Goal: Information Seeking & Learning: Learn about a topic

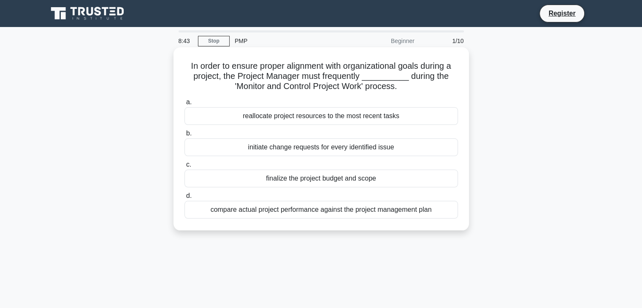
click at [327, 177] on div "finalize the project budget and scope" at bounding box center [322, 179] width 274 height 18
click at [185, 168] on input "c. finalize the project budget and scope" at bounding box center [185, 164] width 0 height 5
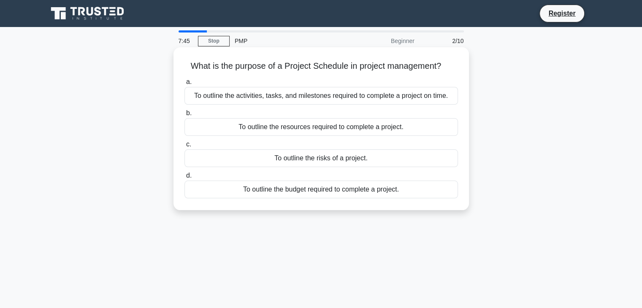
click at [367, 195] on div "To outline the budget required to complete a project." at bounding box center [322, 190] width 274 height 18
click at [185, 179] on input "d. To outline the budget required to complete a project." at bounding box center [185, 175] width 0 height 5
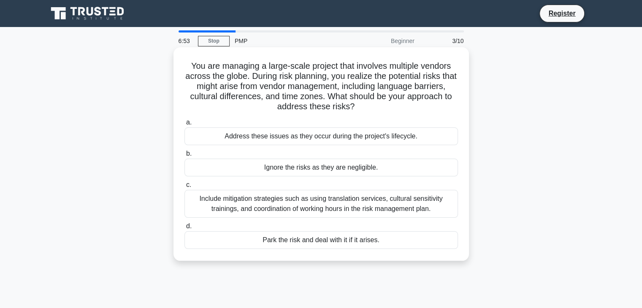
click at [373, 205] on div "Include mitigation strategies such as using translation services, cultural sens…" at bounding box center [322, 204] width 274 height 28
click at [185, 188] on input "c. Include mitigation strategies such as using translation services, cultural s…" at bounding box center [185, 184] width 0 height 5
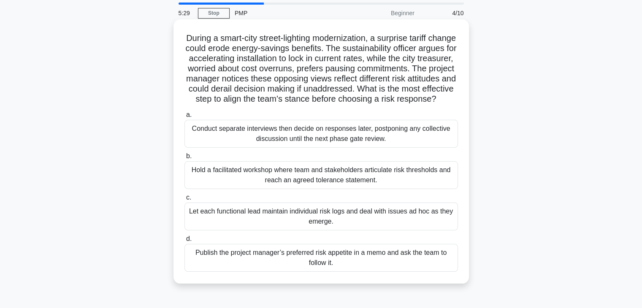
scroll to position [42, 0]
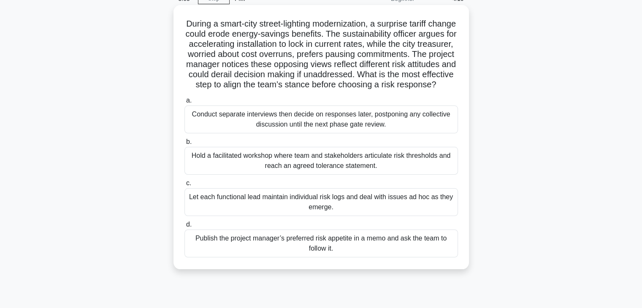
click at [273, 168] on div "Hold a facilitated workshop where team and stakeholders articulate risk thresho…" at bounding box center [322, 161] width 274 height 28
click at [185, 145] on input "b. Hold a facilitated workshop where team and stakeholders articulate risk thre…" at bounding box center [185, 141] width 0 height 5
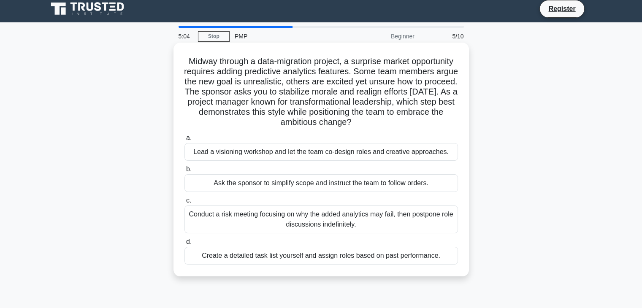
scroll to position [0, 0]
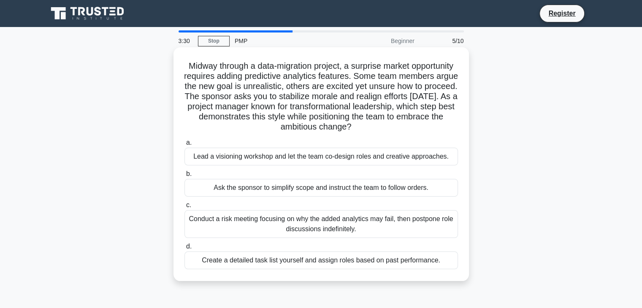
click at [358, 220] on div "Conduct a risk meeting focusing on why the added analytics may fail, then postp…" at bounding box center [322, 224] width 274 height 28
click at [185, 208] on input "c. Conduct a risk meeting focusing on why the added analytics may fail, then po…" at bounding box center [185, 205] width 0 height 5
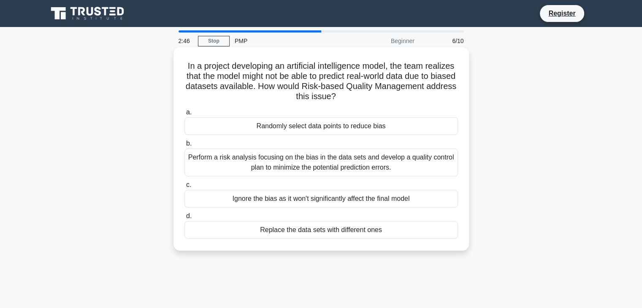
click at [315, 165] on div "Perform a risk analysis focusing on the bias in the data sets and develop a qua…" at bounding box center [322, 163] width 274 height 28
click at [185, 147] on input "b. Perform a risk analysis focusing on the bias in the data sets and develop a …" at bounding box center [185, 143] width 0 height 5
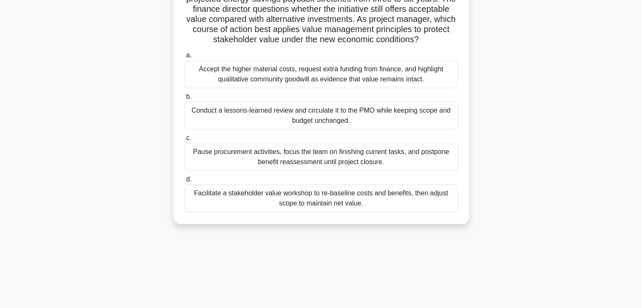
scroll to position [84, 0]
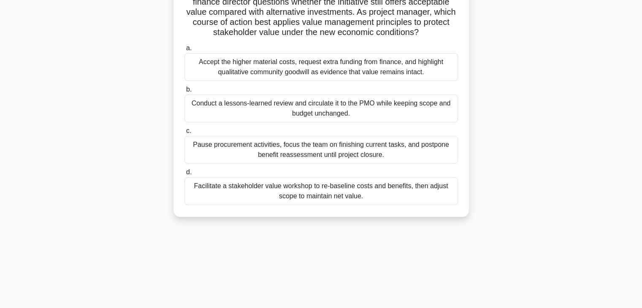
click at [314, 110] on div "Conduct a lessons-learned review and circulate it to the PMO while keeping scop…" at bounding box center [322, 109] width 274 height 28
click at [185, 92] on input "b. Conduct a lessons-learned review and circulate it to the PMO while keeping s…" at bounding box center [185, 89] width 0 height 5
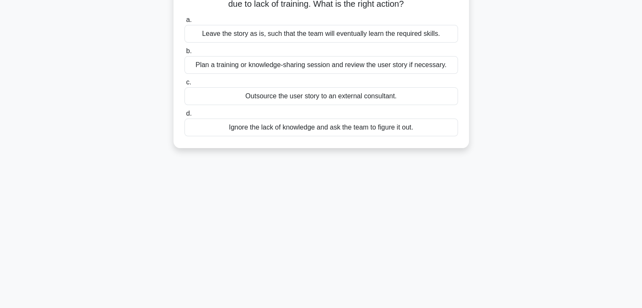
scroll to position [0, 0]
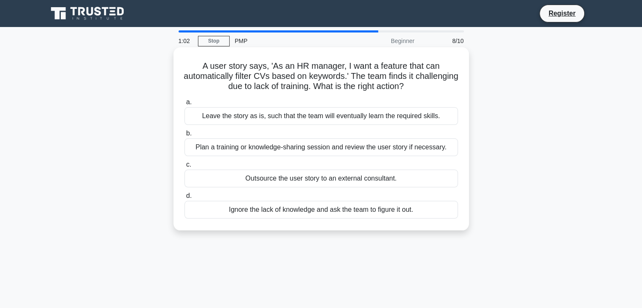
click at [307, 150] on div "Plan a training or knowledge-sharing session and review the user story if neces…" at bounding box center [322, 148] width 274 height 18
click at [185, 136] on input "b. Plan a training or knowledge-sharing session and review the user story if ne…" at bounding box center [185, 133] width 0 height 5
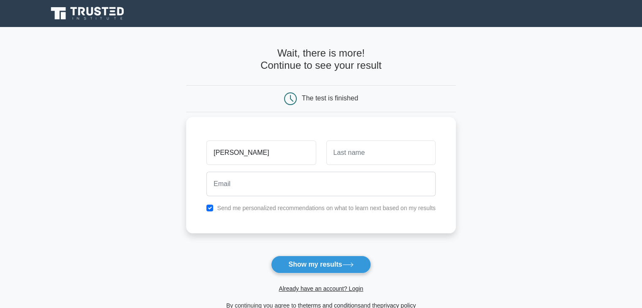
type input "GOURAB"
click at [375, 152] on input "text" at bounding box center [380, 153] width 109 height 24
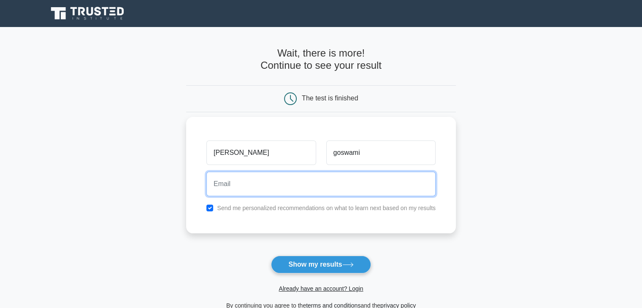
click at [266, 187] on input "email" at bounding box center [320, 184] width 229 height 24
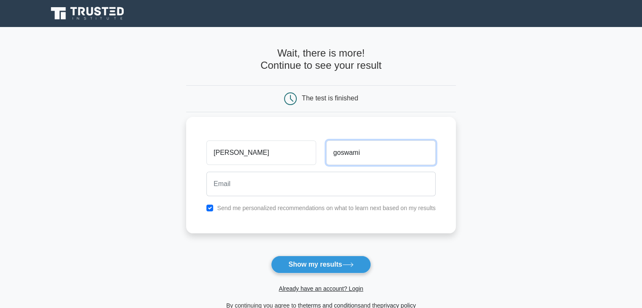
click at [396, 152] on input "goswami" at bounding box center [380, 153] width 109 height 24
drag, startPoint x: 371, startPoint y: 154, endPoint x: 266, endPoint y: 144, distance: 105.6
click at [266, 144] on div "GOURAB goswami" at bounding box center [320, 152] width 239 height 31
type input "GOSWAMI"
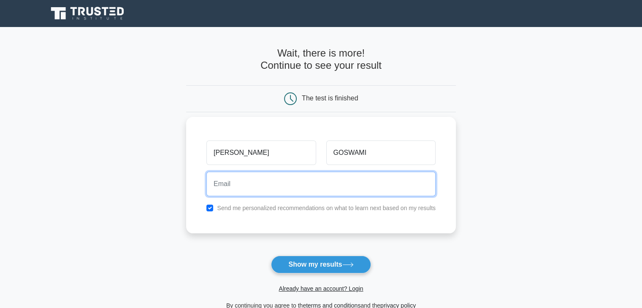
click at [256, 172] on input "email" at bounding box center [320, 184] width 229 height 24
type input "gourabgoswami1995@gmail.com"
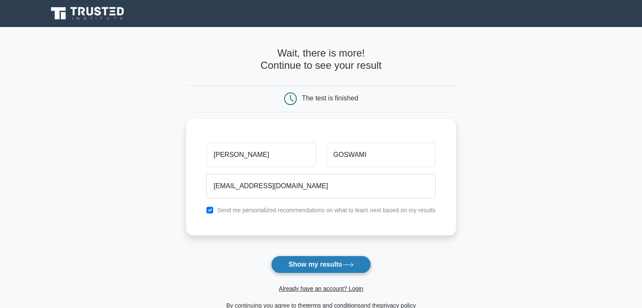
click at [316, 266] on button "Show my results" at bounding box center [321, 265] width 100 height 18
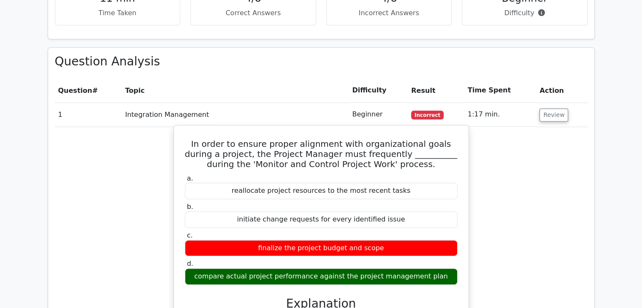
scroll to position [633, 0]
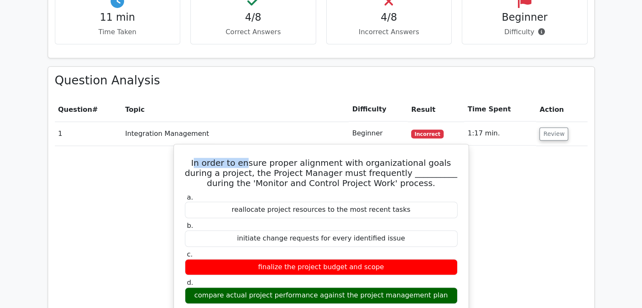
drag, startPoint x: 187, startPoint y: 123, endPoint x: 237, endPoint y: 118, distance: 50.1
click at [237, 158] on h5 "In order to ensure proper alignment with organizational goals during a project,…" at bounding box center [321, 173] width 274 height 30
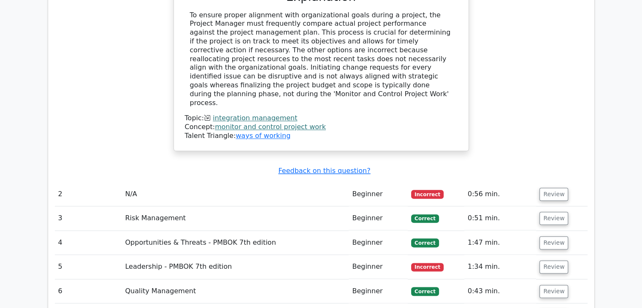
scroll to position [971, 0]
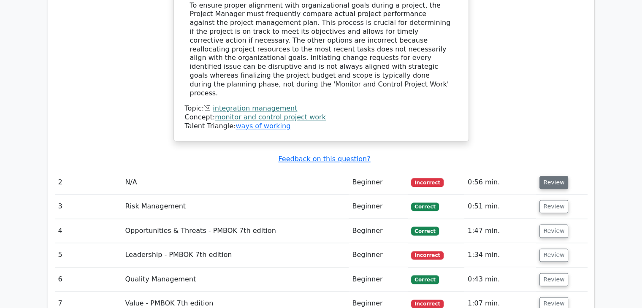
click at [551, 176] on button "Review" at bounding box center [554, 182] width 29 height 13
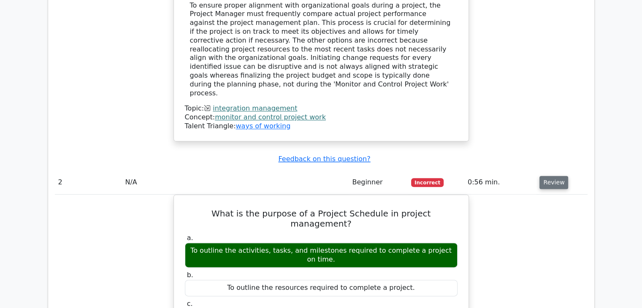
click at [554, 176] on button "Review" at bounding box center [554, 182] width 29 height 13
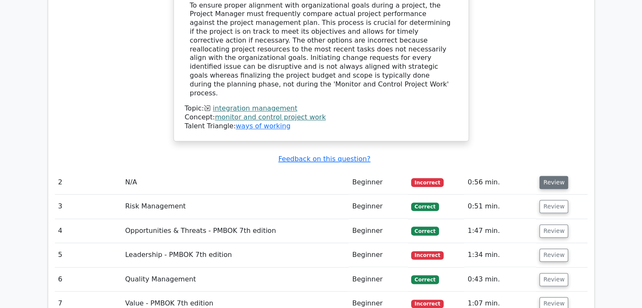
click at [554, 176] on button "Review" at bounding box center [554, 182] width 29 height 13
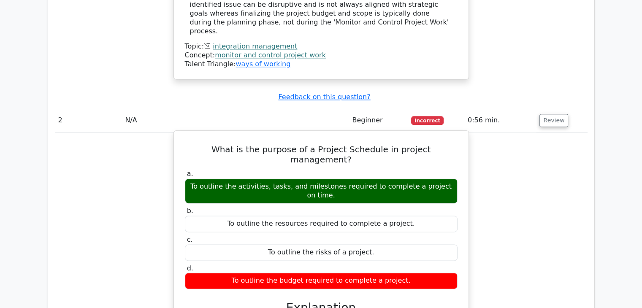
scroll to position [1182, 0]
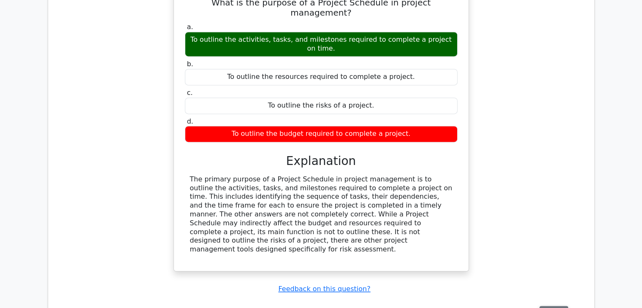
click at [545, 306] on button "Review" at bounding box center [554, 312] width 29 height 13
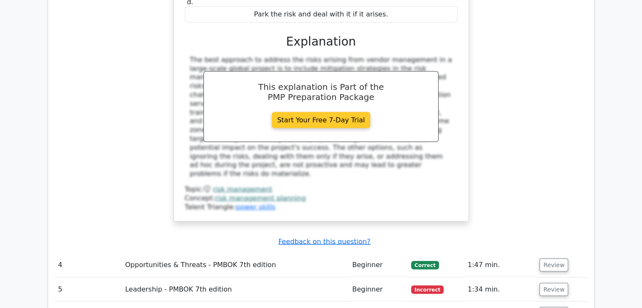
scroll to position [1689, 0]
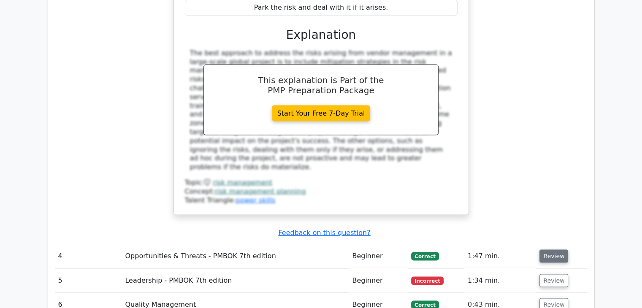
click at [554, 250] on button "Review" at bounding box center [554, 256] width 29 height 13
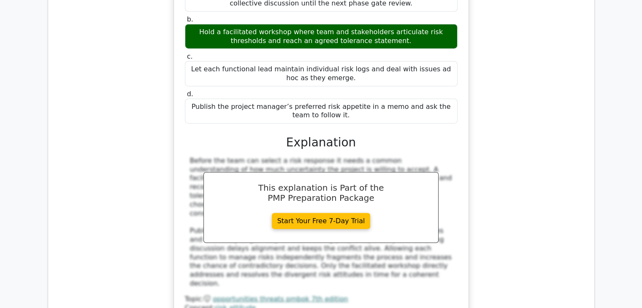
scroll to position [2154, 0]
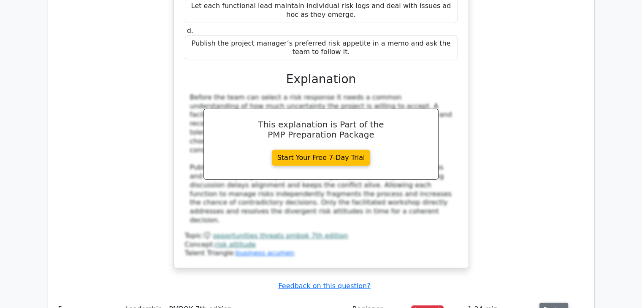
click at [563, 303] on button "Review" at bounding box center [554, 309] width 29 height 13
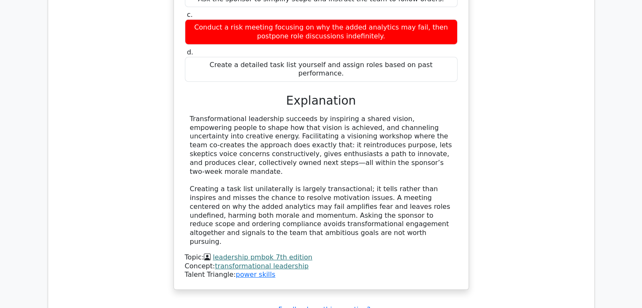
scroll to position [2660, 0]
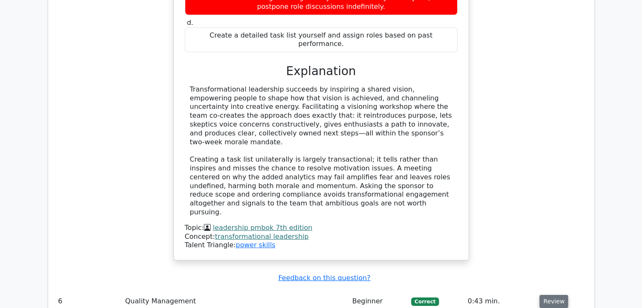
click at [554, 295] on button "Review" at bounding box center [554, 301] width 29 height 13
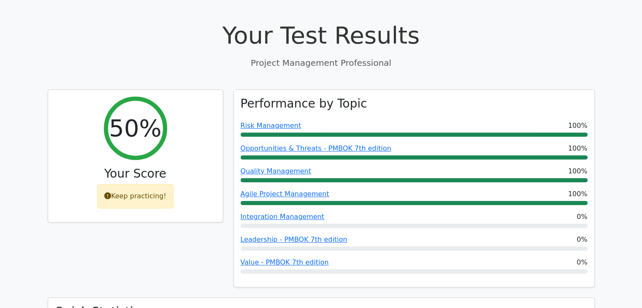
scroll to position [0, 0]
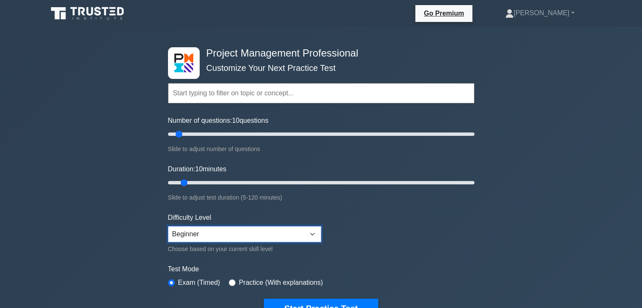
click at [197, 236] on select "Beginner Intermediate Expert" at bounding box center [244, 234] width 153 height 16
click at [203, 235] on select "Beginner Intermediate Expert" at bounding box center [244, 234] width 153 height 16
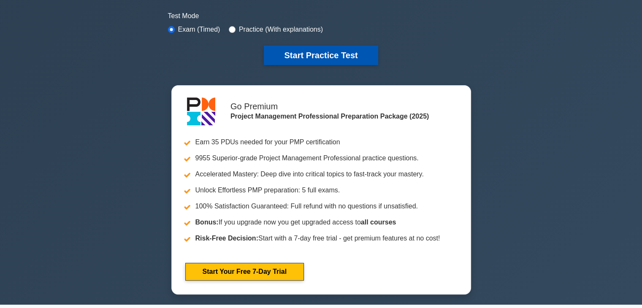
scroll to position [169, 0]
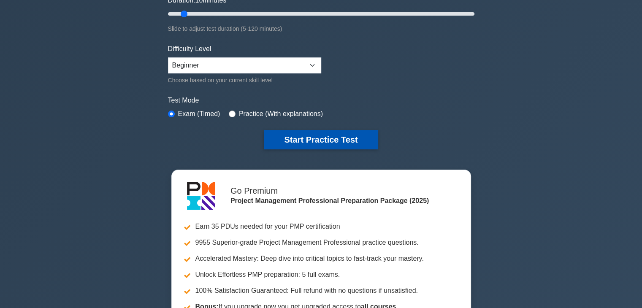
click at [348, 141] on button "Start Practice Test" at bounding box center [321, 139] width 114 height 19
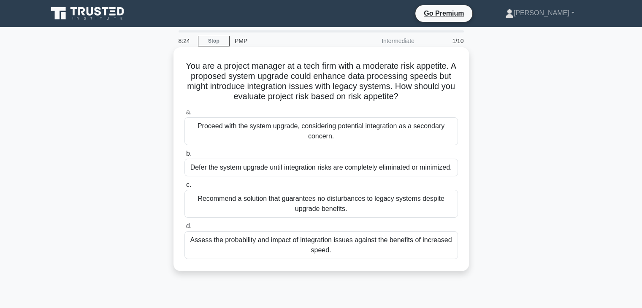
click at [253, 239] on div "Assess the probability and impact of integration issues against the benefits of…" at bounding box center [322, 245] width 274 height 28
click at [185, 229] on input "d. Assess the probability and impact of integration issues against the benefits…" at bounding box center [185, 226] width 0 height 5
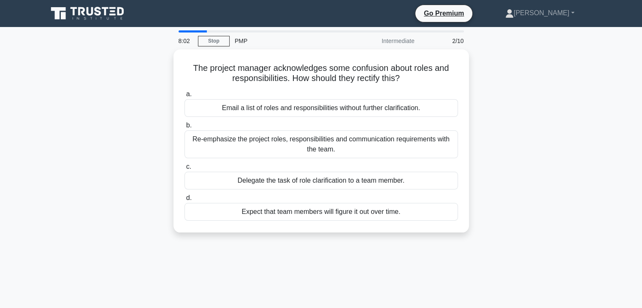
drag, startPoint x: 405, startPoint y: 76, endPoint x: 166, endPoint y: 58, distance: 240.2
click at [166, 58] on div "The project manager acknowledges some confusion about roles and responsibilitie…" at bounding box center [321, 145] width 557 height 193
copy h5 "The project manager acknowledges some confusion about roles and responsibilitie…"
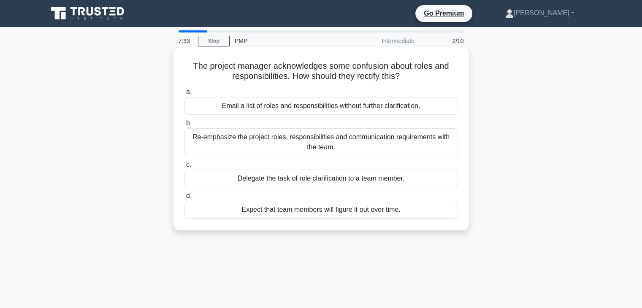
click at [265, 117] on div "a. Email a list of roles and responsibilities without further clarification. b.…" at bounding box center [321, 152] width 284 height 135
click at [347, 147] on div "Re-emphasize the project roles, responsibilities and communication requirements…" at bounding box center [322, 142] width 274 height 28
click at [185, 126] on input "b. Re-emphasize the project roles, responsibilities and communication requireme…" at bounding box center [185, 123] width 0 height 5
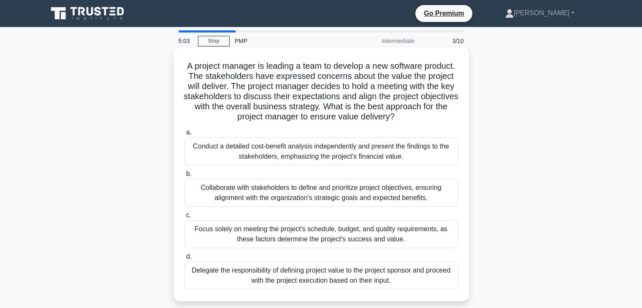
click at [310, 164] on div "Conduct a detailed cost-benefit analysis independently and present the findings…" at bounding box center [322, 152] width 274 height 28
click at [185, 136] on input "a. Conduct a detailed cost-benefit analysis independently and present the findi…" at bounding box center [185, 132] width 0 height 5
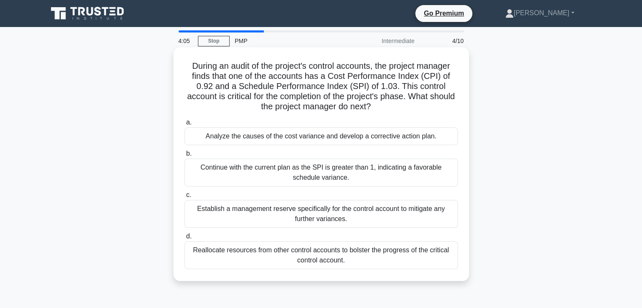
click at [242, 141] on div "Analyze the causes of the cost variance and develop a corrective action plan." at bounding box center [322, 137] width 274 height 18
click at [185, 125] on input "a. Analyze the causes of the cost variance and develop a corrective action plan." at bounding box center [185, 122] width 0 height 5
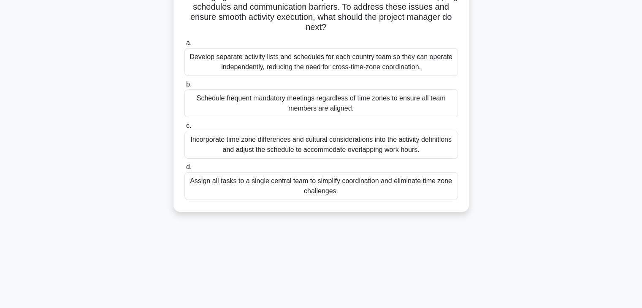
scroll to position [98, 0]
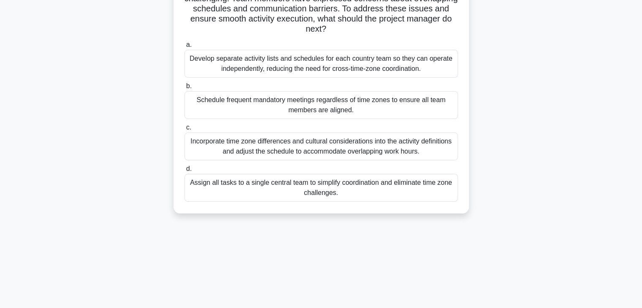
click at [374, 191] on div "Assign all tasks to a single central team to simplify coordination and eliminat…" at bounding box center [322, 188] width 274 height 28
click at [185, 172] on input "d. Assign all tasks to a single central team to simplify coordination and elimi…" at bounding box center [185, 168] width 0 height 5
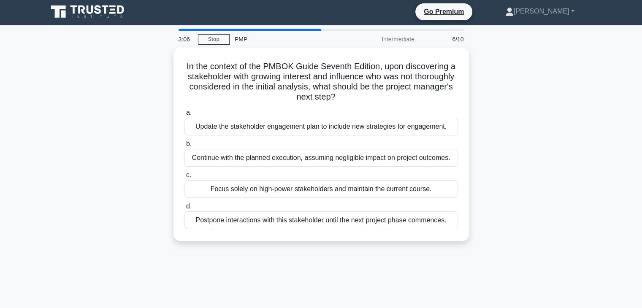
scroll to position [0, 0]
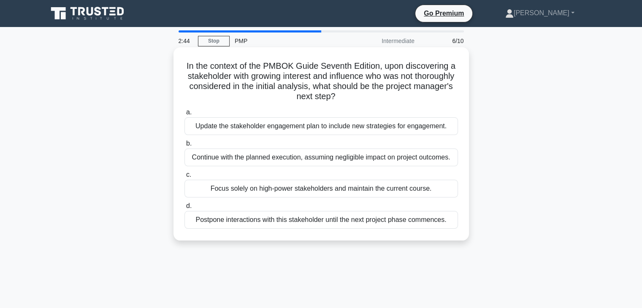
click at [294, 160] on div "Continue with the planned execution, assuming negligible impact on project outc…" at bounding box center [322, 158] width 274 height 18
click at [185, 147] on input "b. Continue with the planned execution, assuming negligible impact on project o…" at bounding box center [185, 143] width 0 height 5
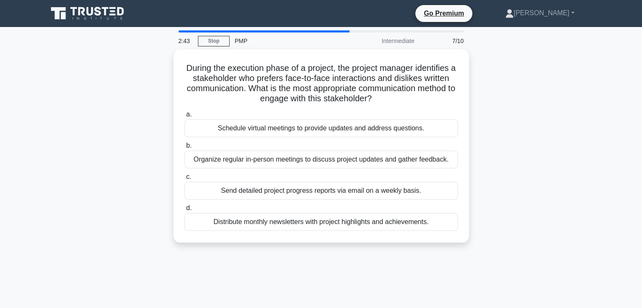
click at [294, 160] on div "Organize regular in-person meetings to discuss project updates and gather feedb…" at bounding box center [322, 160] width 274 height 18
click at [185, 149] on input "b. Organize regular in-person meetings to discuss project updates and gather fe…" at bounding box center [185, 145] width 0 height 5
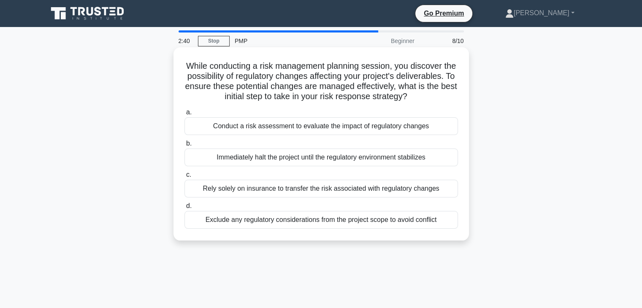
click at [282, 196] on div "Rely solely on insurance to transfer the risk associated with regulatory changes" at bounding box center [322, 189] width 274 height 18
click at [185, 178] on input "c. Rely solely on insurance to transfer the risk associated with regulatory cha…" at bounding box center [185, 174] width 0 height 5
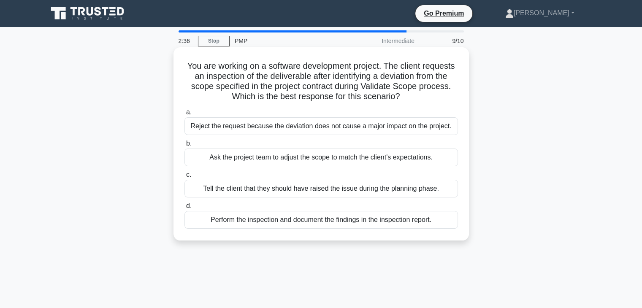
click at [302, 157] on div "Ask the project team to adjust the scope to match the client's expectations." at bounding box center [322, 158] width 274 height 18
click at [185, 147] on input "b. Ask the project team to adjust the scope to match the client's expectations." at bounding box center [185, 143] width 0 height 5
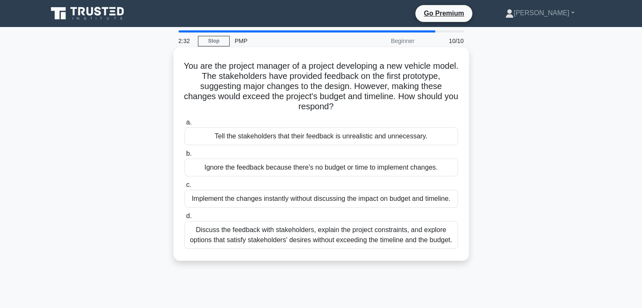
click at [292, 192] on div "Implement the changes instantly without discussing the impact on budget and tim…" at bounding box center [322, 199] width 274 height 18
click at [185, 188] on input "c. Implement the changes instantly without discussing the impact on budget and …" at bounding box center [185, 184] width 0 height 5
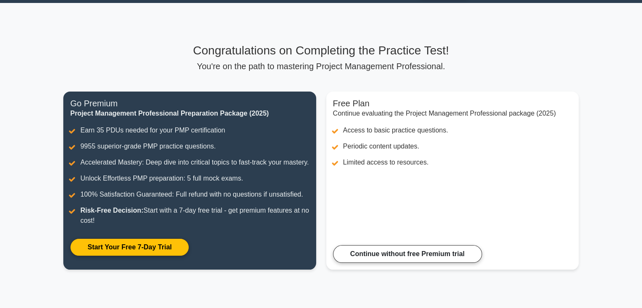
scroll to position [23, 0]
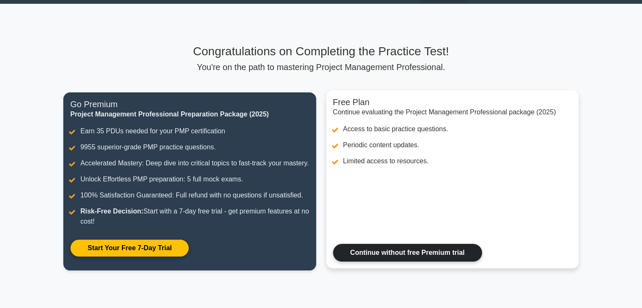
click at [375, 260] on link "Continue without free Premium trial" at bounding box center [407, 253] width 149 height 18
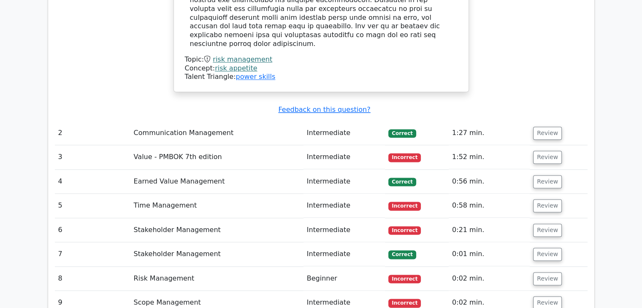
scroll to position [1157, 0]
